Goal: Navigation & Orientation: Find specific page/section

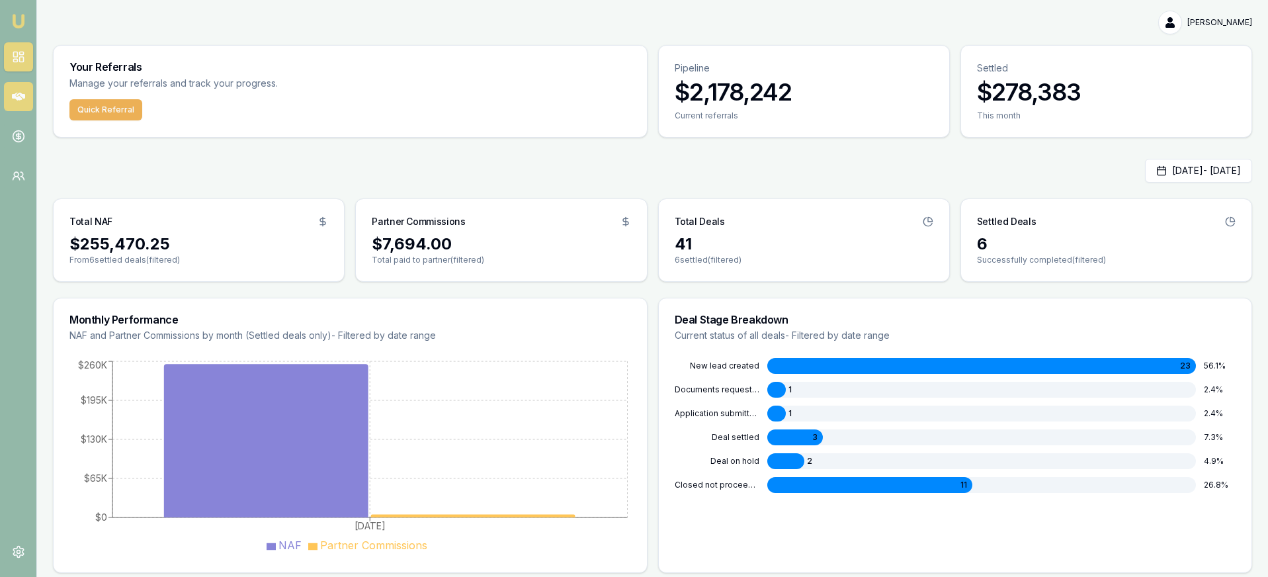
click at [15, 90] on icon at bounding box center [18, 96] width 13 height 13
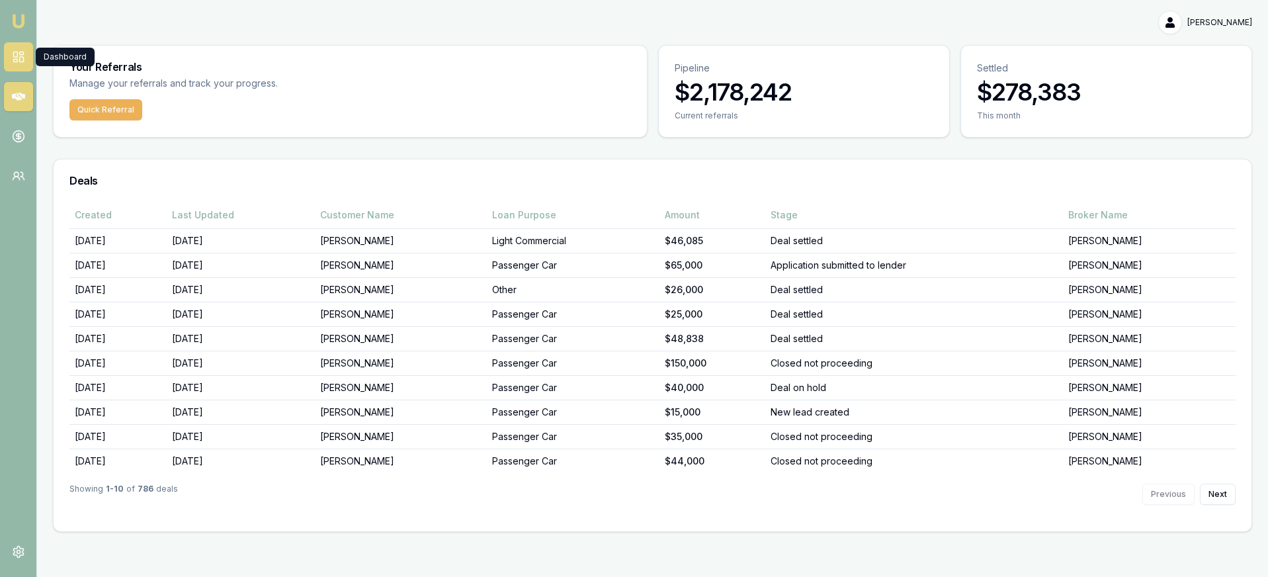
click at [25, 60] on link at bounding box center [18, 56] width 29 height 29
